Goal: Task Accomplishment & Management: Manage account settings

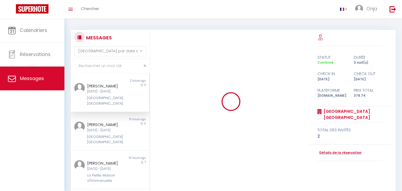
select select "message"
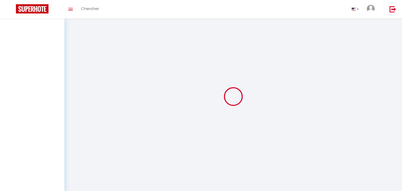
select select "message"
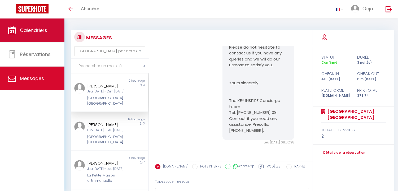
click at [39, 38] on link "Calendriers" at bounding box center [32, 31] width 64 height 24
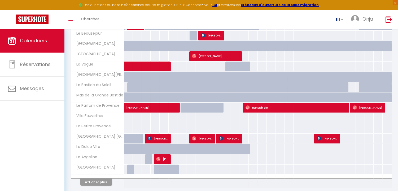
scroll to position [171, 0]
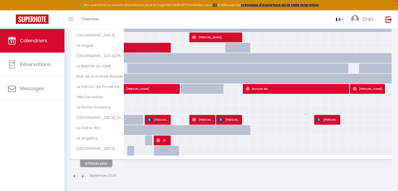
click at [102, 161] on button "Afficher plus" at bounding box center [96, 163] width 32 height 7
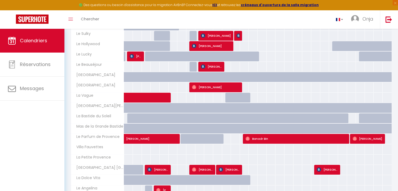
scroll to position [179, 0]
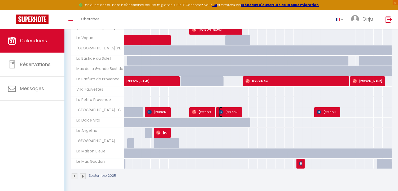
click at [223, 114] on span "[PERSON_NAME]" at bounding box center [228, 112] width 21 height 10
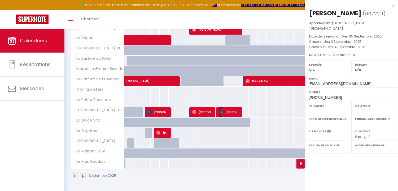
select select "OK"
select select "KO"
select select "0"
select select "1"
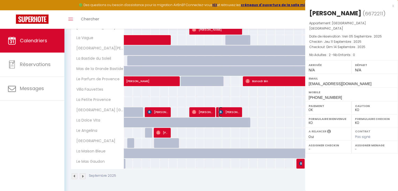
select select
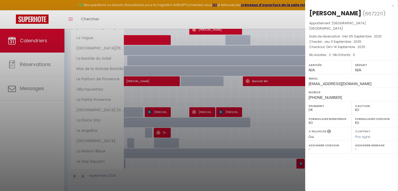
click at [320, 12] on div "[PERSON_NAME]" at bounding box center [335, 13] width 52 height 8
click at [311, 12] on div "[PERSON_NAME]" at bounding box center [335, 13] width 52 height 8
drag, startPoint x: 321, startPoint y: 14, endPoint x: 304, endPoint y: 13, distance: 17.0
click at [304, 13] on body "🟢 Des questions ou besoin d'assistance pour la migration AirBnB? Connectez-vous…" at bounding box center [199, 20] width 398 height 341
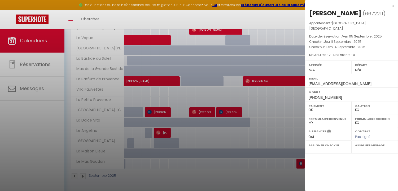
click at [322, 13] on div "[PERSON_NAME]" at bounding box center [335, 13] width 52 height 8
drag, startPoint x: 324, startPoint y: 13, endPoint x: 309, endPoint y: 13, distance: 14.6
click at [309, 13] on div "[PERSON_NAME]" at bounding box center [335, 13] width 52 height 8
copy div "Iuliia"
